Goal: Task Accomplishment & Management: Manage account settings

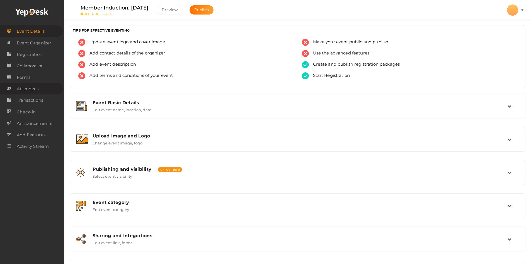
click at [28, 87] on span "Attendees" at bounding box center [28, 88] width 22 height 11
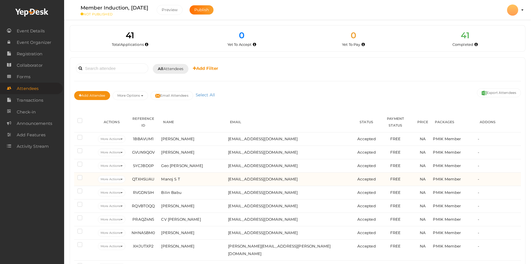
drag, startPoint x: 175, startPoint y: 145, endPoint x: 213, endPoint y: 166, distance: 43.6
click at [210, 146] on td "[PERSON_NAME]" at bounding box center [193, 151] width 67 height 13
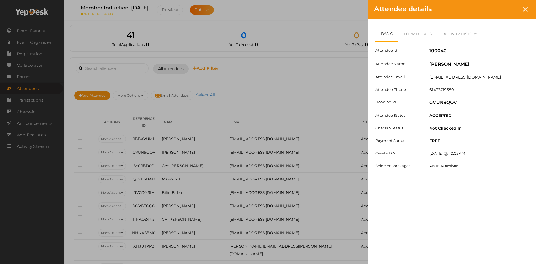
drag, startPoint x: 474, startPoint y: 64, endPoint x: 430, endPoint y: 64, distance: 44.1
click at [430, 64] on div "[PERSON_NAME]" at bounding box center [479, 65] width 108 height 8
copy label "[PERSON_NAME]"
drag, startPoint x: 469, startPoint y: 77, endPoint x: 429, endPoint y: 77, distance: 40.4
click at [429, 77] on div "[EMAIL_ADDRESS][DOMAIN_NAME]" at bounding box center [479, 77] width 108 height 7
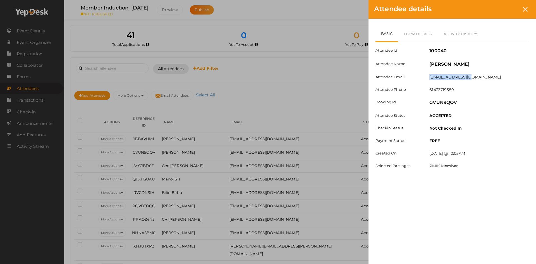
copy label "[EMAIL_ADDRESS][DOMAIN_NAME]"
click at [523, 8] on icon at bounding box center [524, 9] width 5 height 5
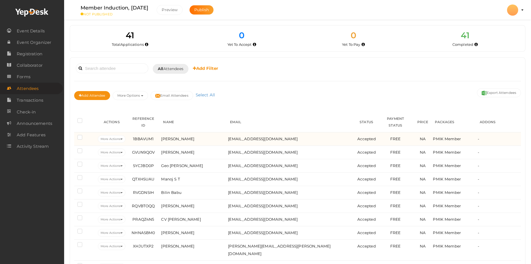
click at [224, 132] on td "[PERSON_NAME]" at bounding box center [193, 138] width 67 height 13
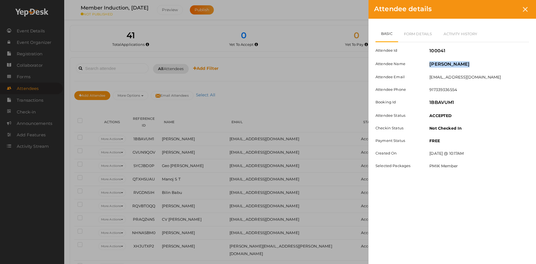
drag, startPoint x: 427, startPoint y: 63, endPoint x: 469, endPoint y: 64, distance: 41.8
click at [469, 64] on div "[PERSON_NAME]" at bounding box center [479, 65] width 108 height 8
copy label "[PERSON_NAME]"
drag, startPoint x: 479, startPoint y: 78, endPoint x: 429, endPoint y: 77, distance: 49.9
click at [429, 77] on div "[EMAIL_ADDRESS][DOMAIN_NAME]" at bounding box center [479, 77] width 108 height 7
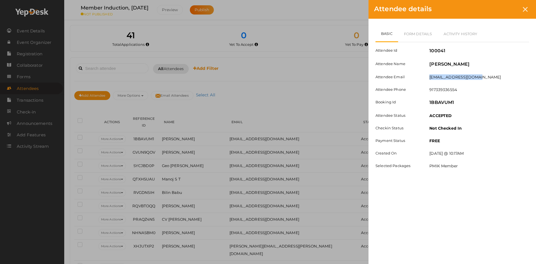
copy label "[EMAIL_ADDRESS][DOMAIN_NAME]"
